Goal: Information Seeking & Learning: Understand process/instructions

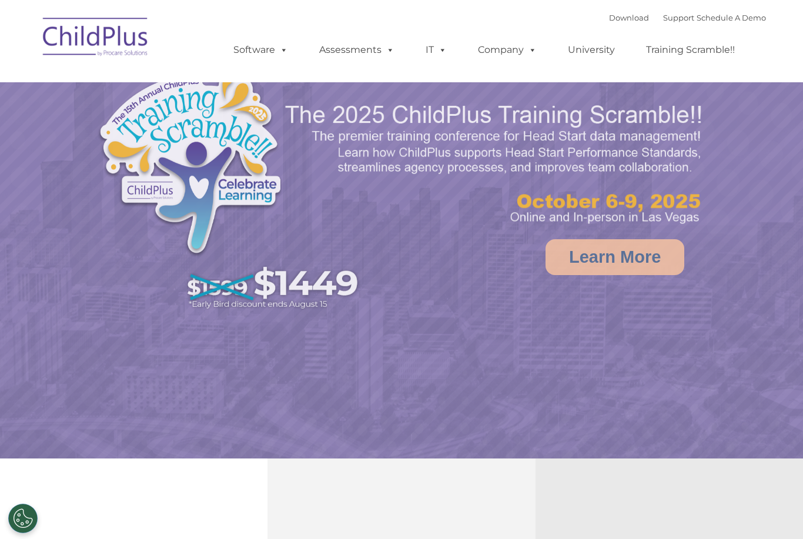
select select "MEDIUM"
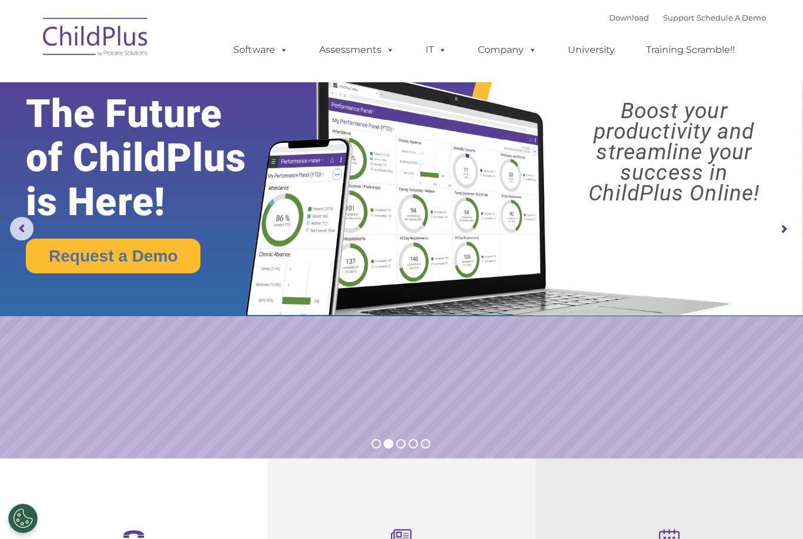
click at [69, 46] on img at bounding box center [96, 38] width 118 height 59
click at [67, 39] on img at bounding box center [96, 38] width 118 height 59
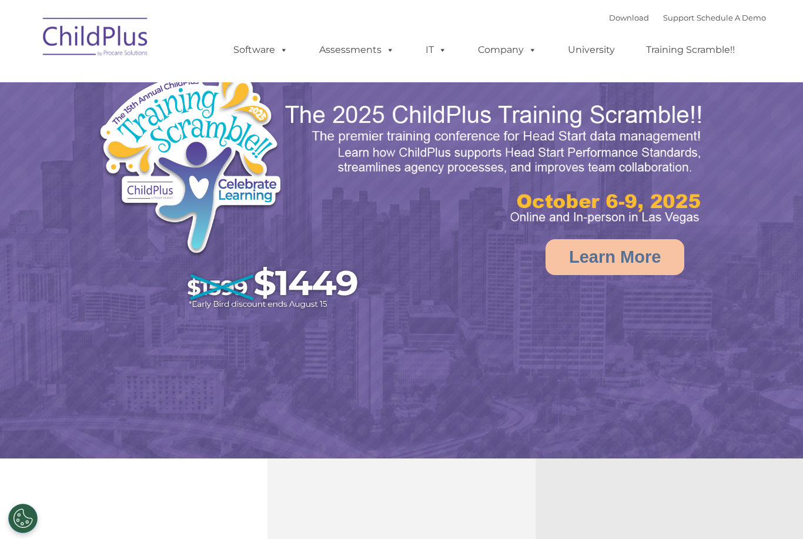
select select "MEDIUM"
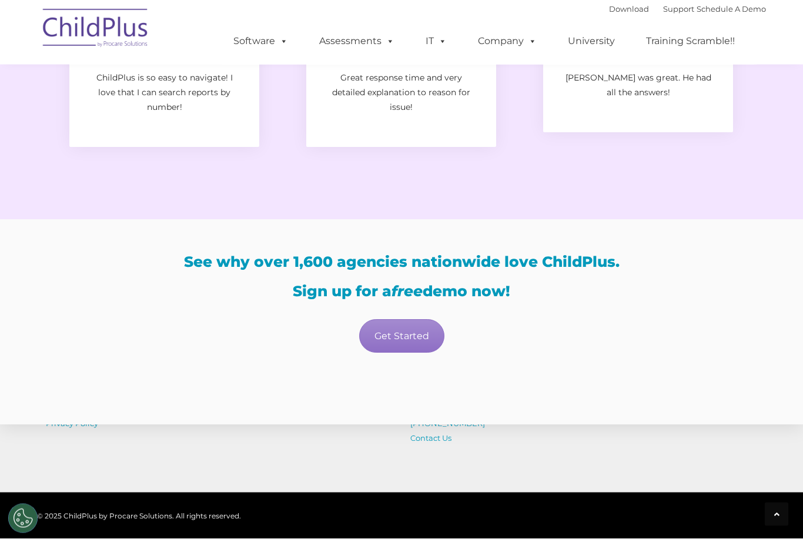
scroll to position [1908, 0]
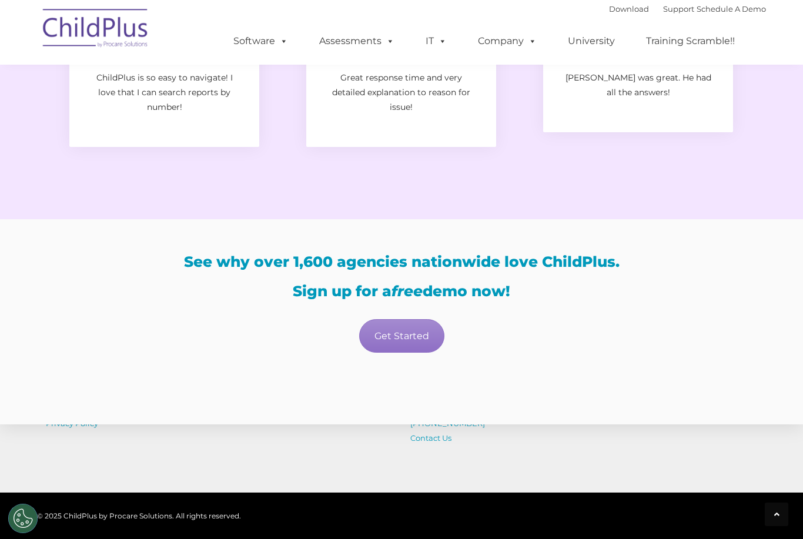
click at [413, 353] on link "Get Started" at bounding box center [401, 336] width 85 height 34
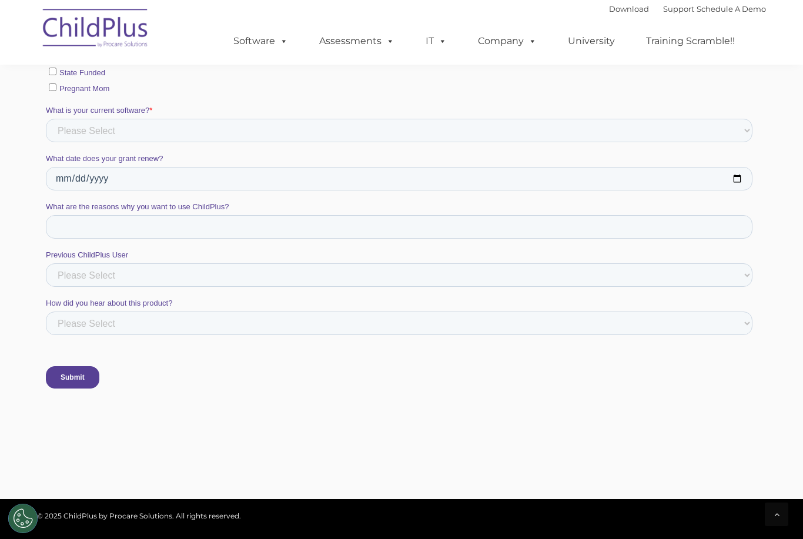
scroll to position [926, 0]
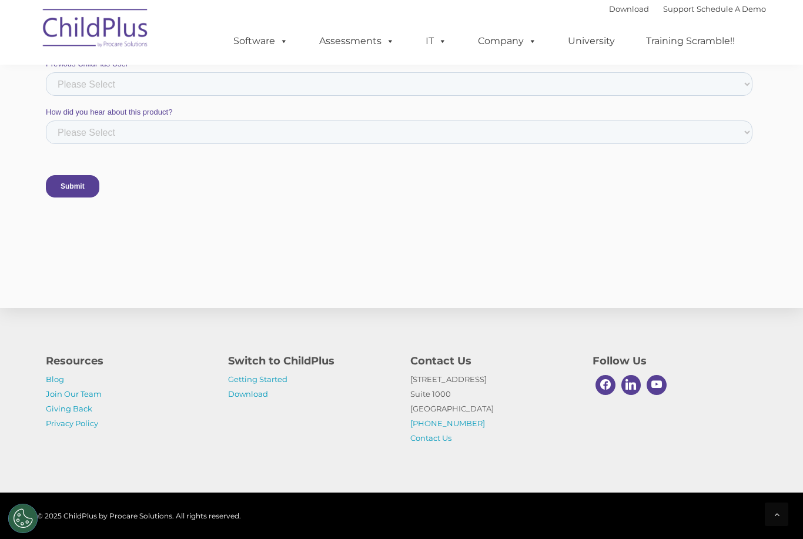
click at [274, 384] on link "Getting Started" at bounding box center [257, 379] width 59 height 9
